Goal: Transaction & Acquisition: Purchase product/service

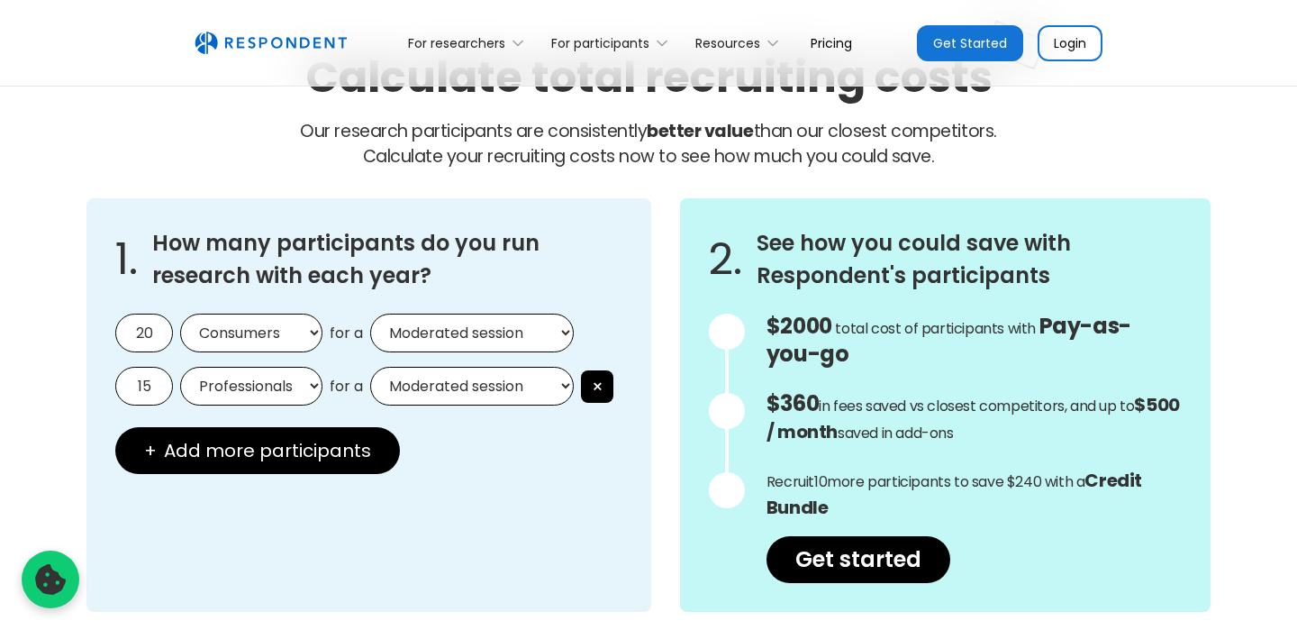
scroll to position [1543, 0]
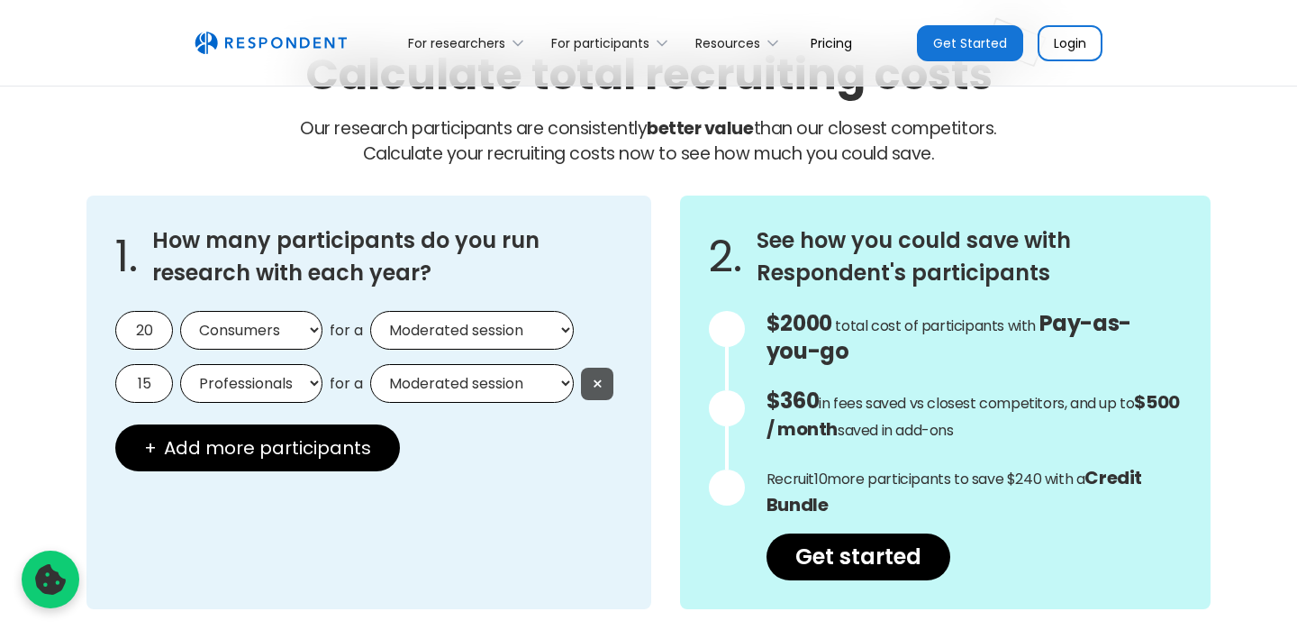
click at [613, 384] on button "×" at bounding box center [597, 384] width 32 height 32
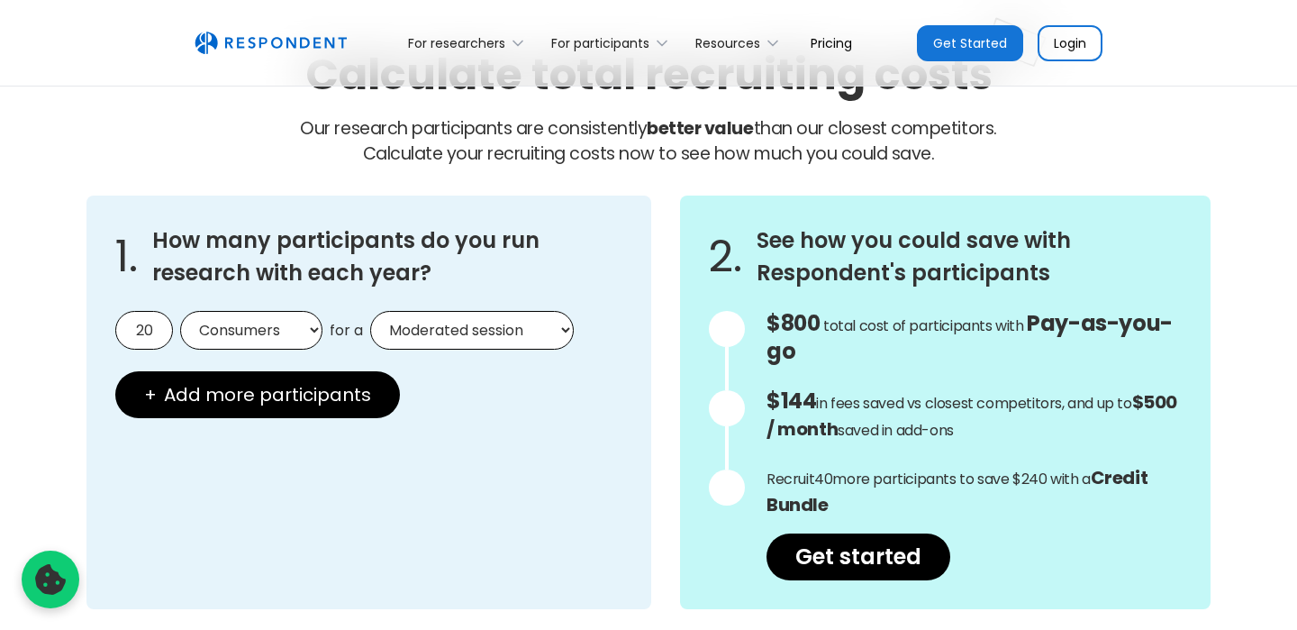
click at [551, 329] on select "Moderated session Unmoderated session" at bounding box center [472, 330] width 204 height 39
select select "unmoderated"
click at [513, 443] on div "1. How many participants do you run research with each year? 20 Consumers Profe…" at bounding box center [368, 403] width 565 height 414
click at [161, 332] on input "20" at bounding box center [144, 330] width 58 height 39
drag, startPoint x: 161, startPoint y: 332, endPoint x: 119, endPoint y: 332, distance: 42.3
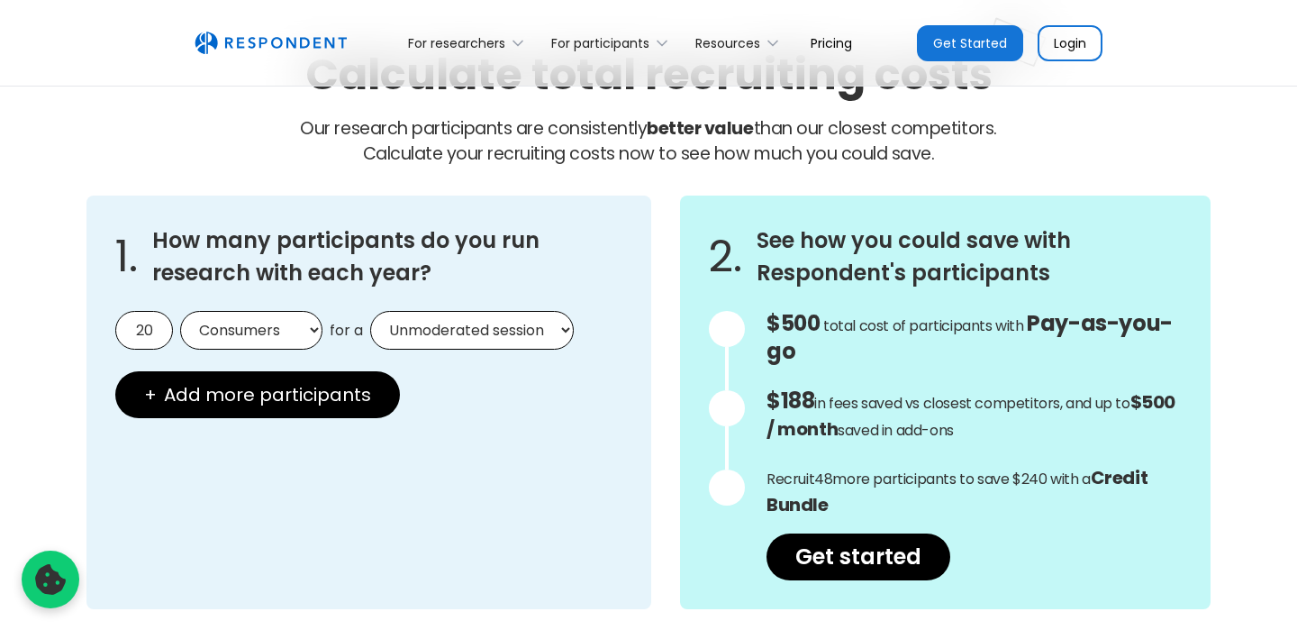
click at [119, 332] on input "20" at bounding box center [144, 330] width 58 height 39
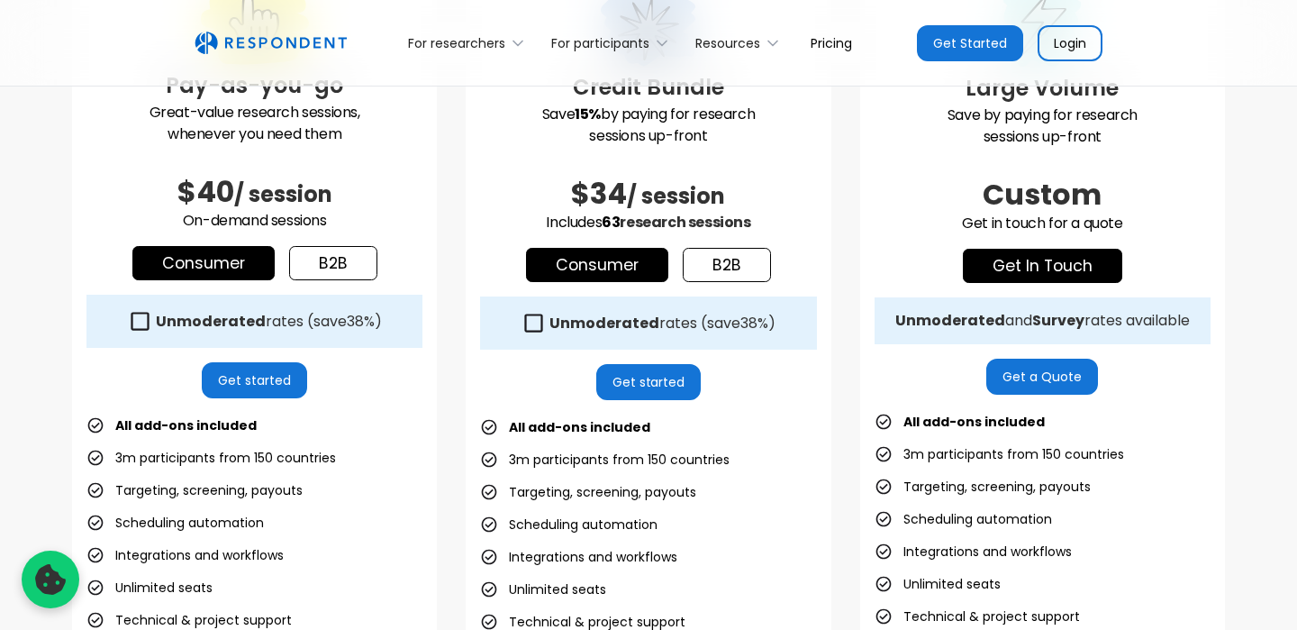
scroll to position [0, 0]
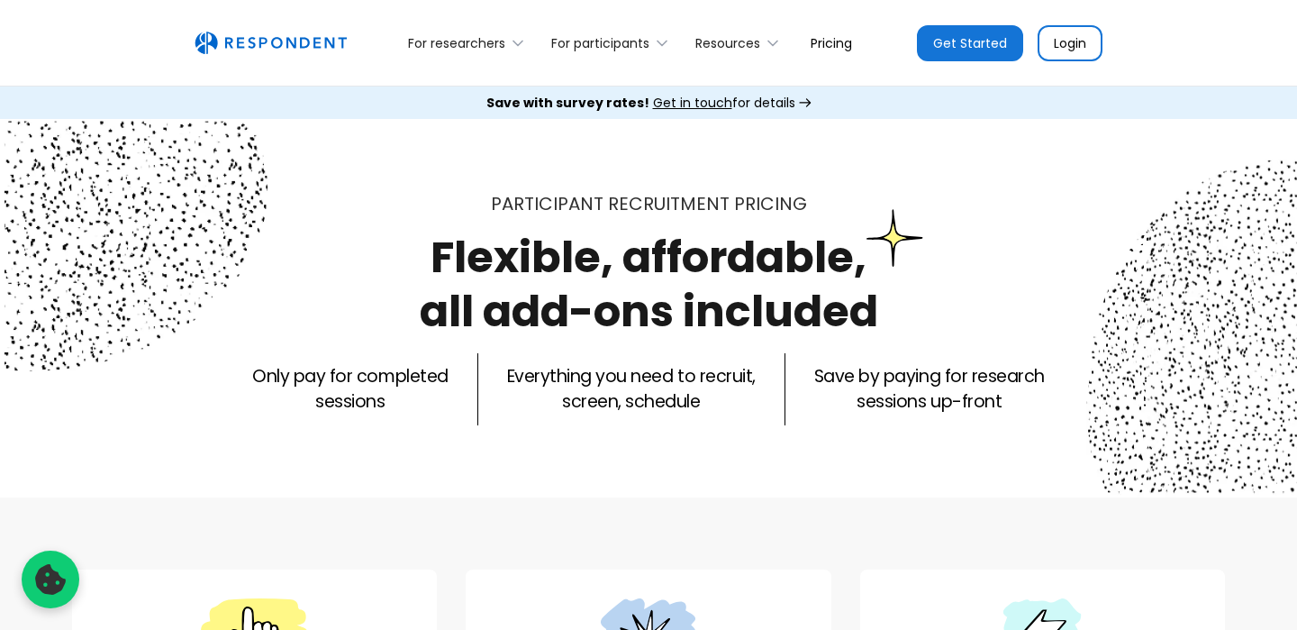
type input "30"
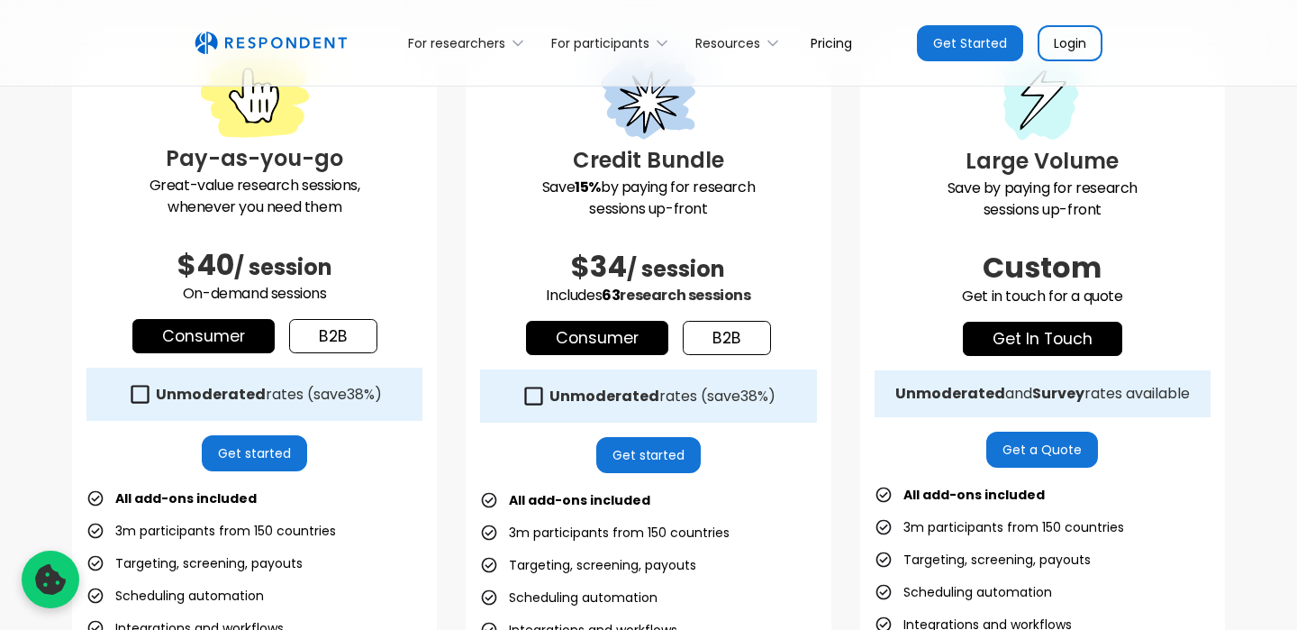
scroll to position [533, 0]
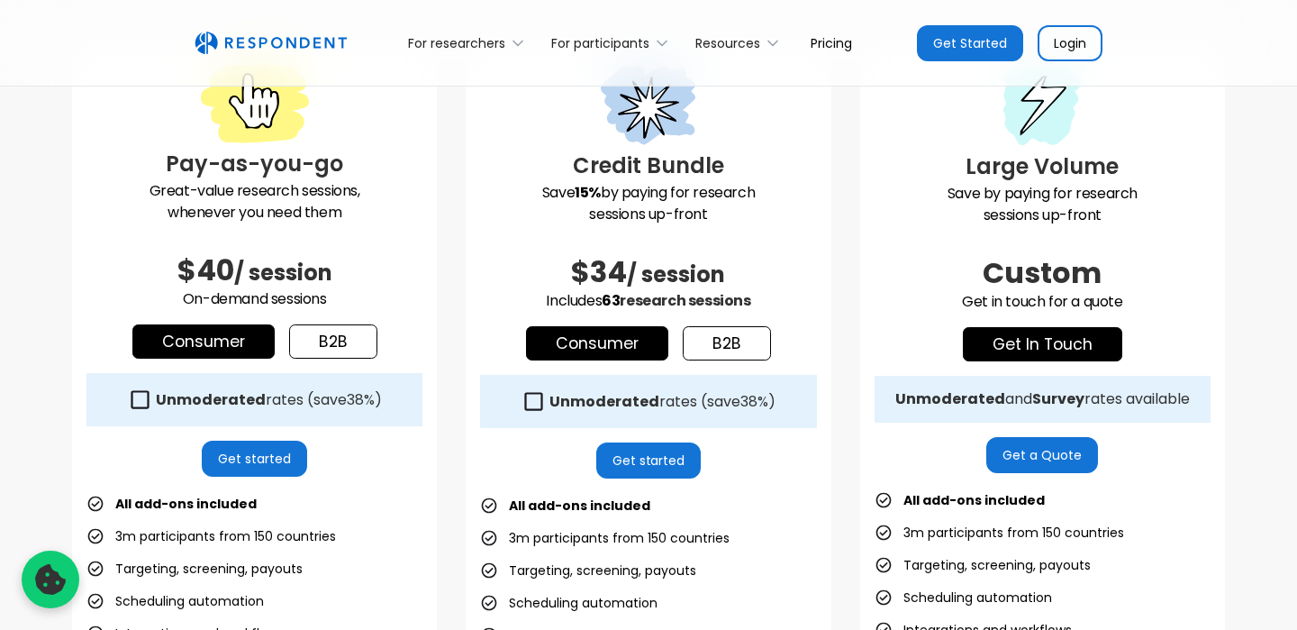
drag, startPoint x: 768, startPoint y: 298, endPoint x: 538, endPoint y: 278, distance: 230.6
click at [538, 278] on div "Credit Bundle Save 15% by paying for research sessions up-front $34 / session I…" at bounding box center [648, 453] width 365 height 835
copy div "$34 / session Includes 63 research sessions"
click at [833, 549] on div "Pay-as-you-go Great-value research sessions, whenever you need them $40 / sessi…" at bounding box center [648, 467] width 1153 height 862
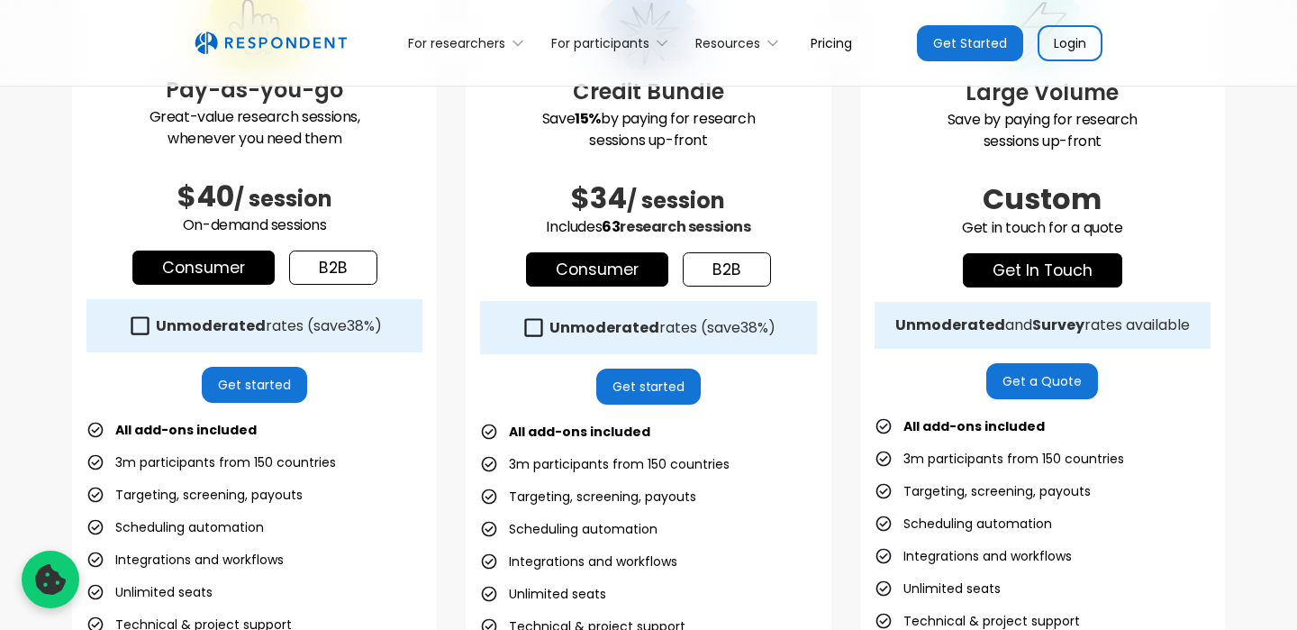
scroll to position [606, 0]
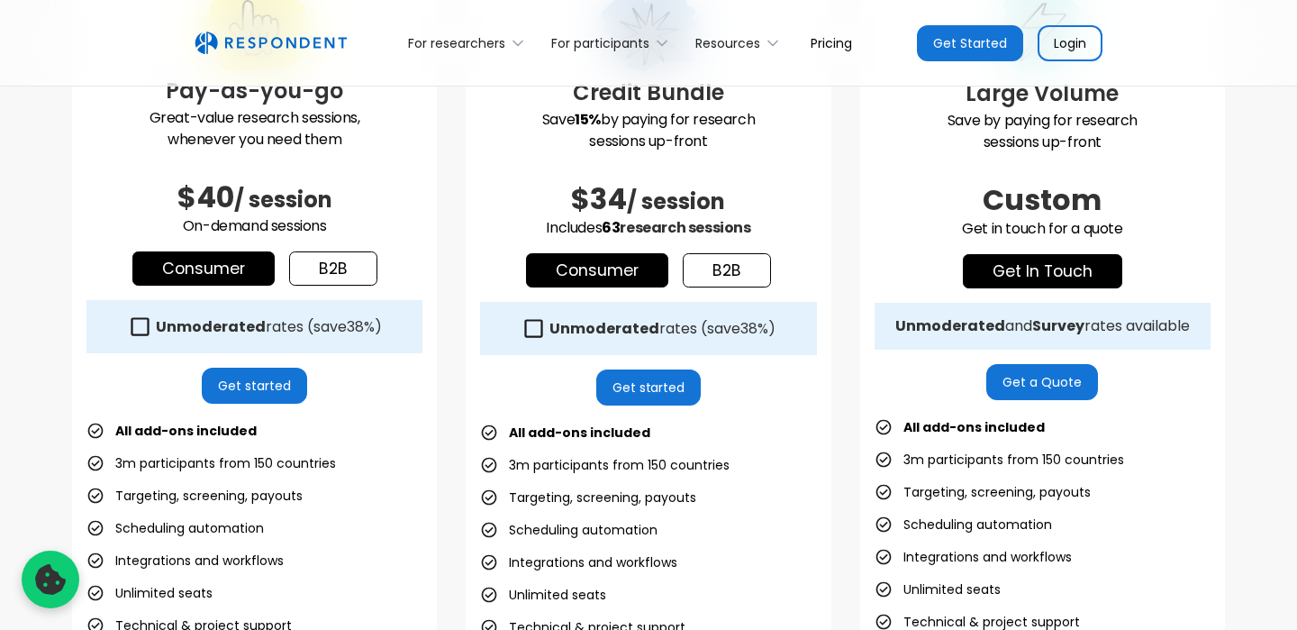
click at [531, 324] on icon at bounding box center [534, 328] width 24 height 24
click at [137, 332] on icon at bounding box center [140, 326] width 24 height 24
click at [141, 325] on icon at bounding box center [140, 326] width 18 height 18
click at [531, 328] on icon at bounding box center [534, 328] width 24 height 24
click at [131, 319] on icon at bounding box center [140, 326] width 18 height 18
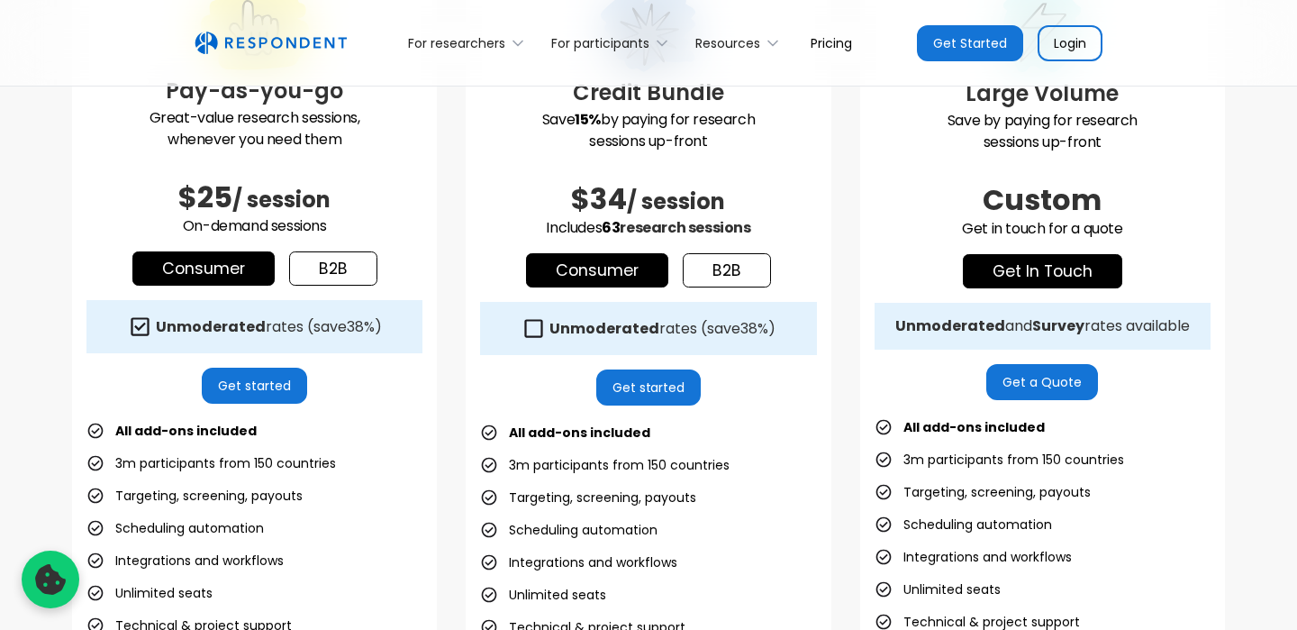
click at [131, 317] on icon at bounding box center [140, 326] width 24 height 24
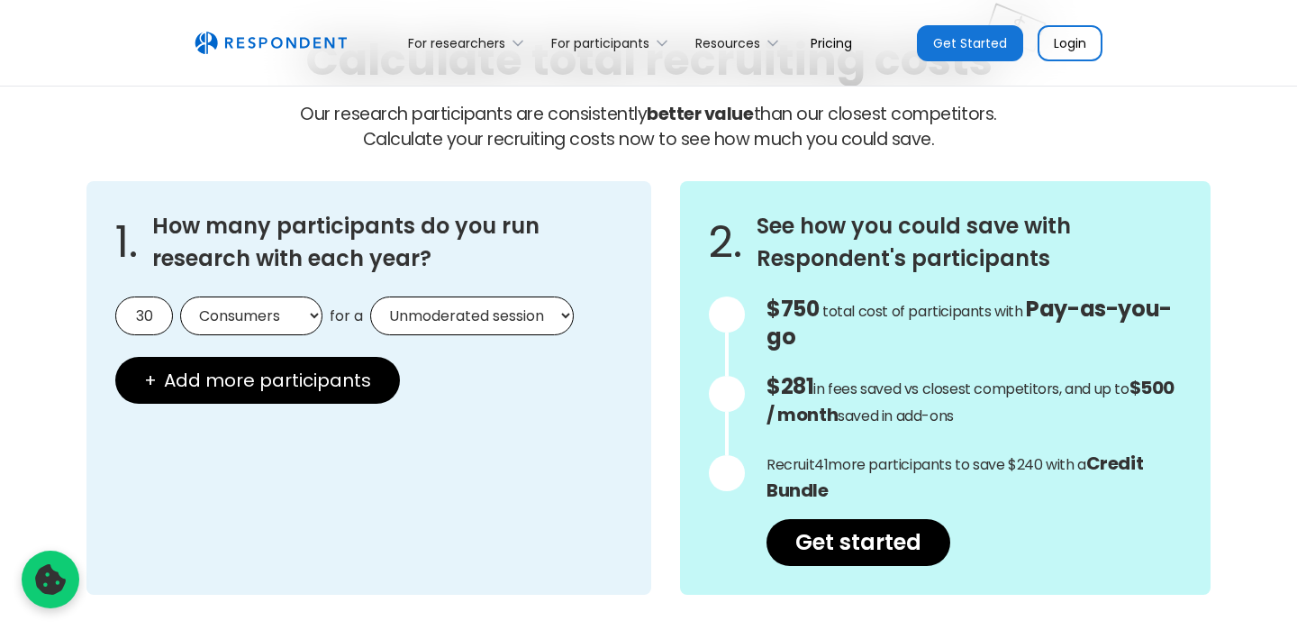
scroll to position [1558, 0]
click at [1050, 316] on span "Pay-as-you-go" at bounding box center [969, 322] width 405 height 58
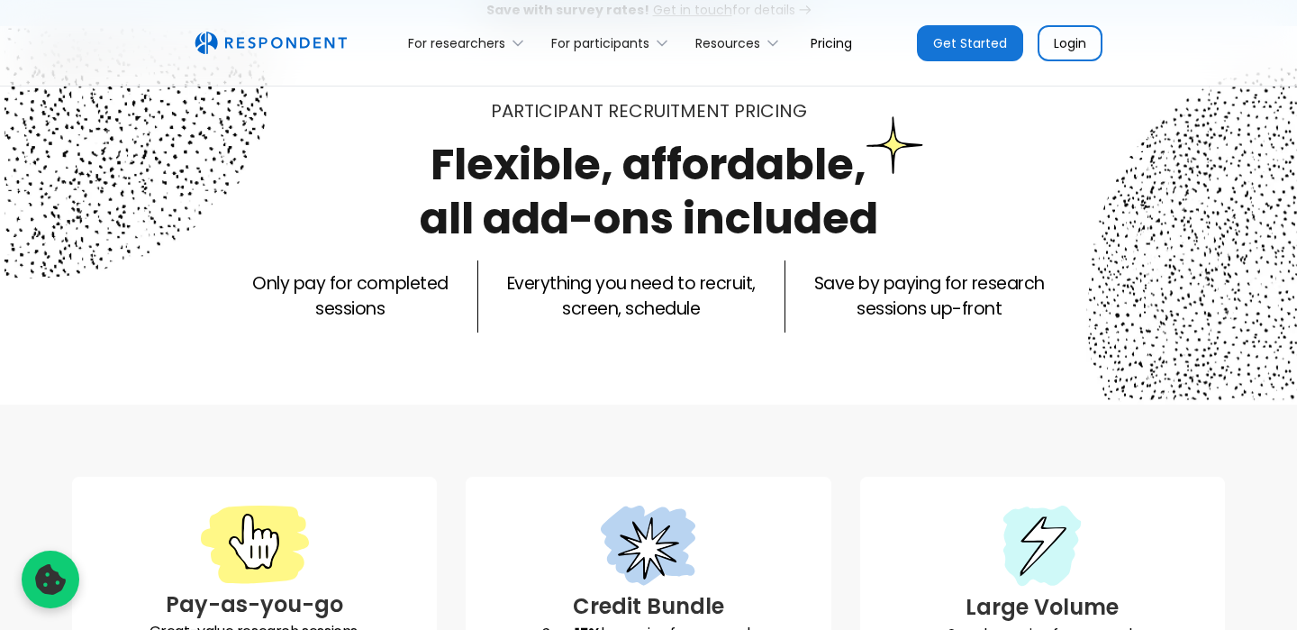
scroll to position [0, 0]
